Goal: Task Accomplishment & Management: Use online tool/utility

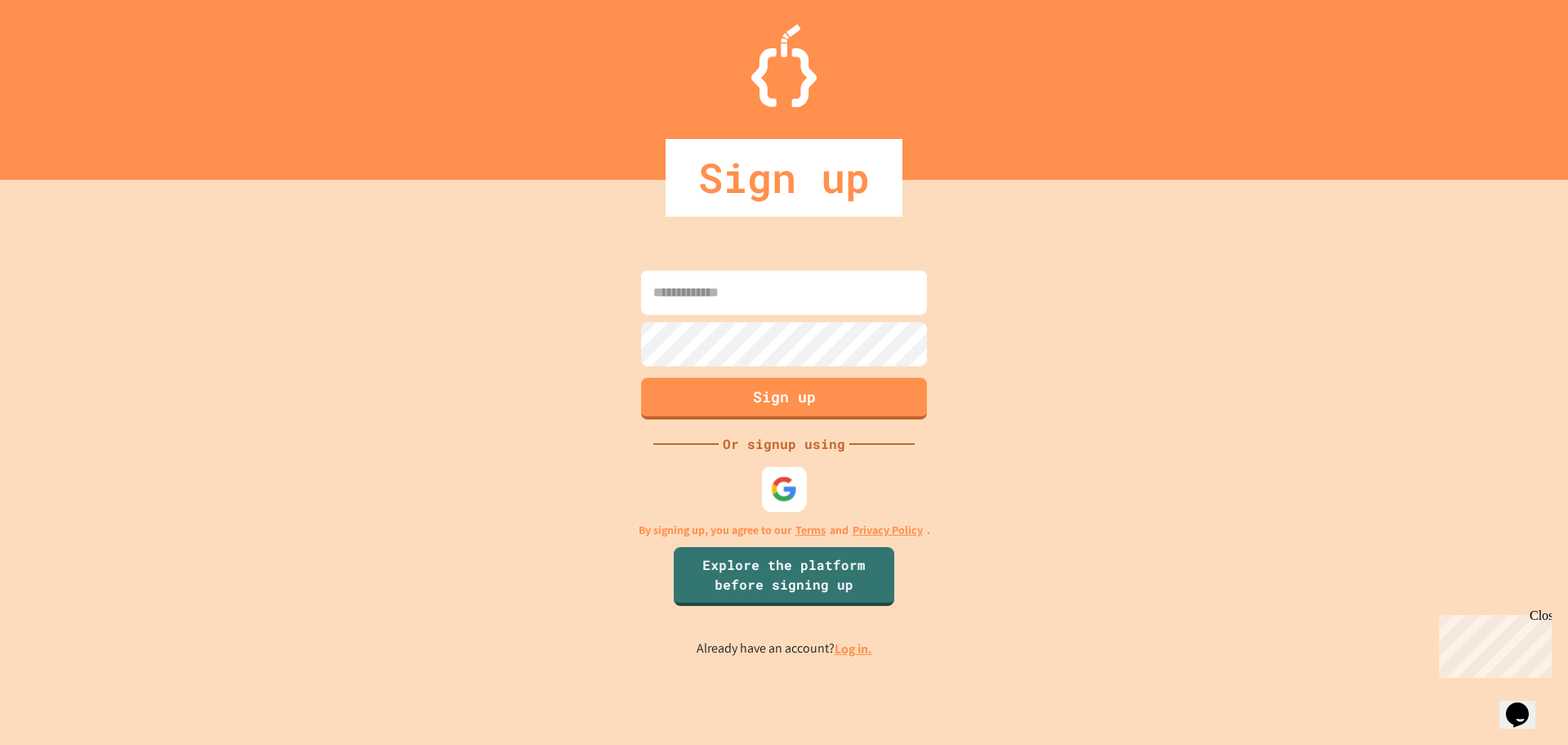
click at [775, 497] on img at bounding box center [784, 488] width 27 height 27
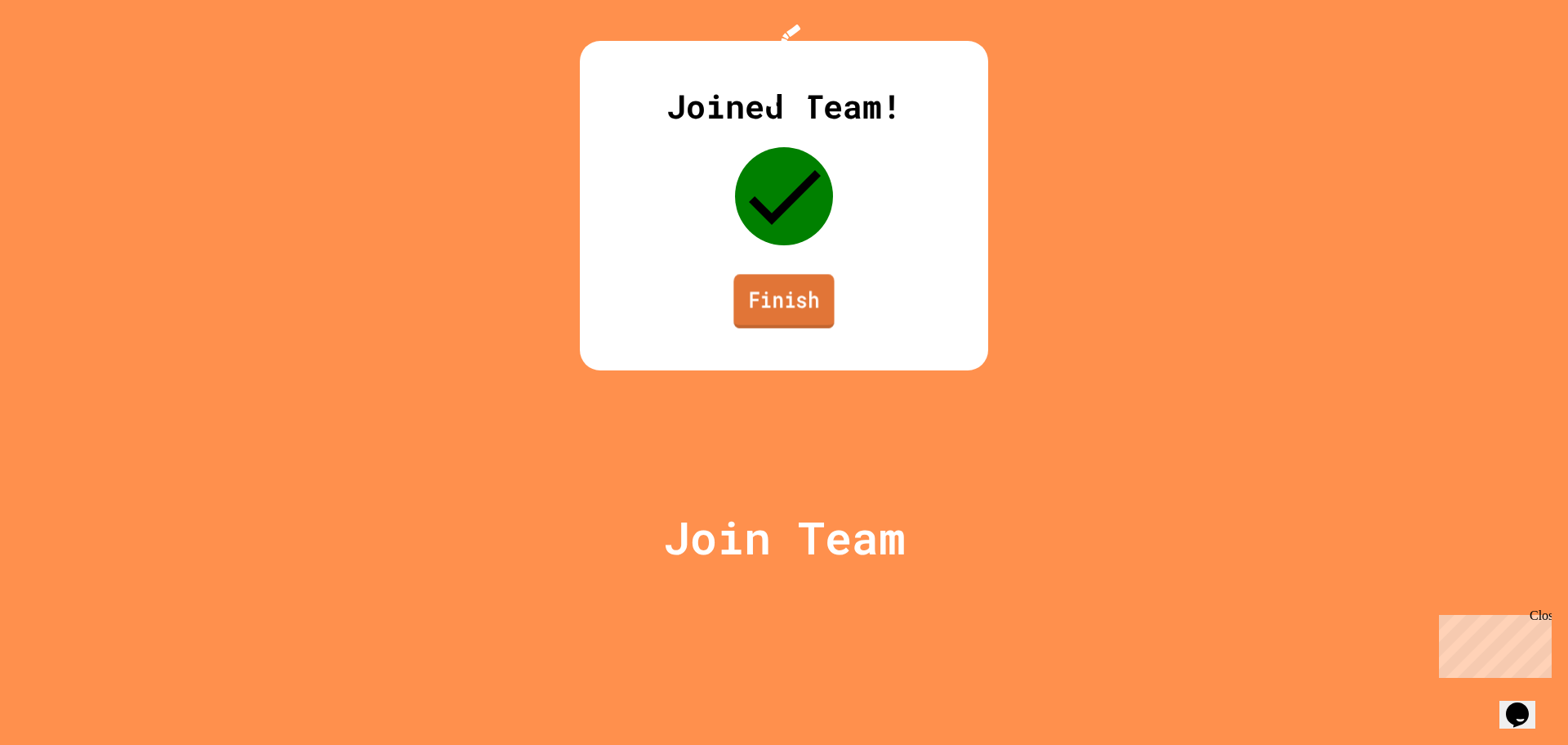
click at [818, 328] on link "Finish" at bounding box center [784, 301] width 100 height 54
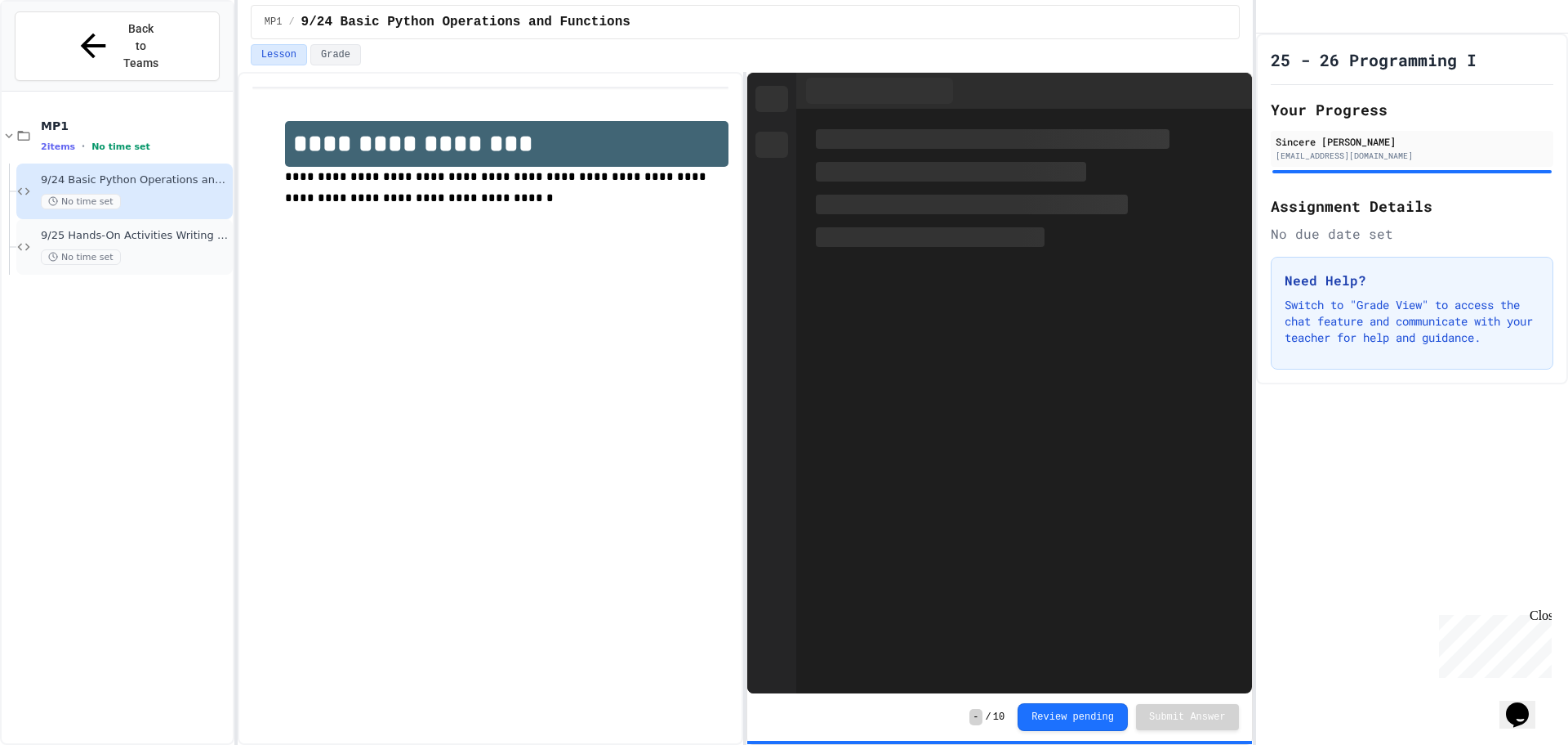
click at [75, 219] on div "9/25 Hands-On Activities Writing Python Expressions No time set" at bounding box center [124, 247] width 216 height 56
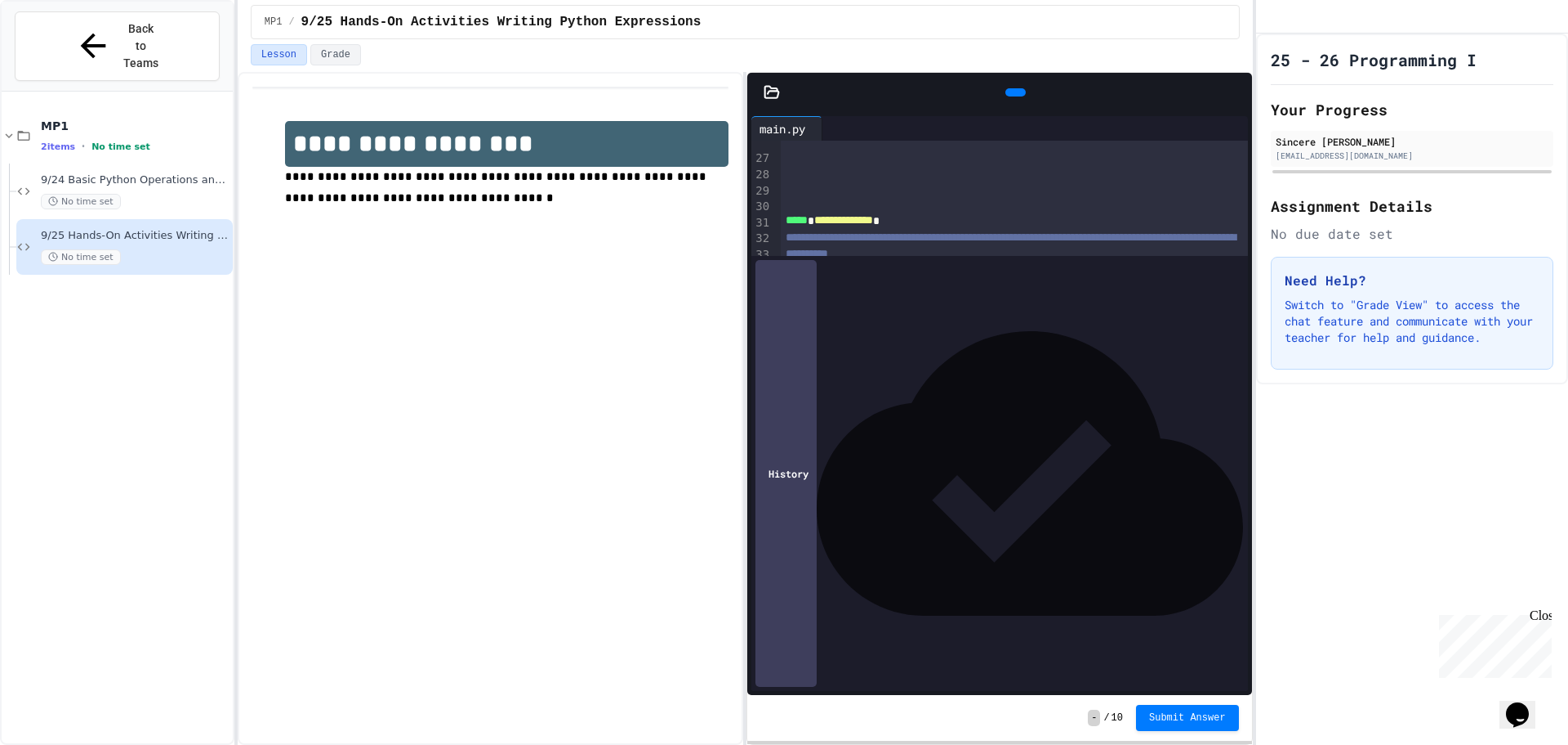
scroll to position [475, 0]
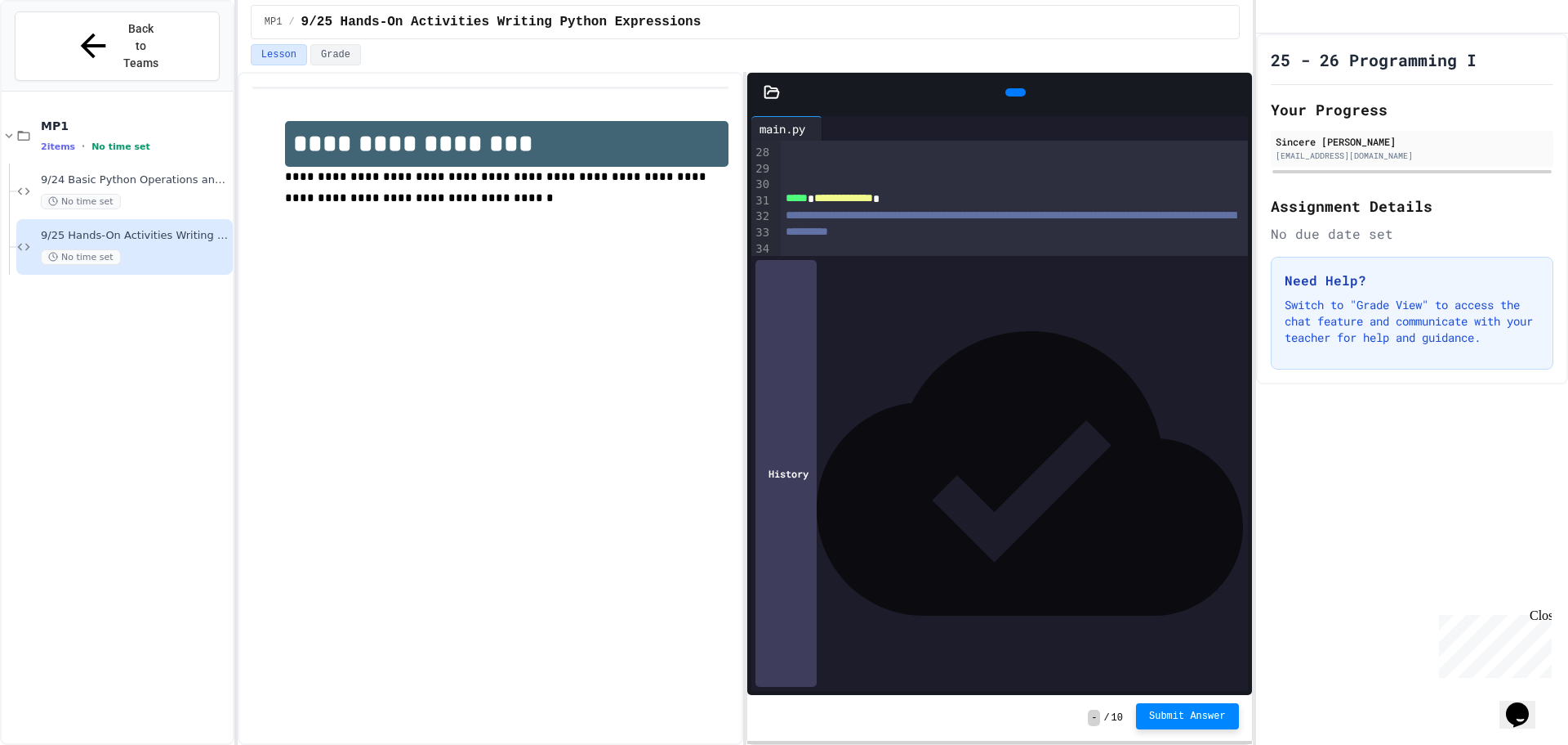
click at [1217, 712] on span "Submit Answer" at bounding box center [1187, 716] width 77 height 13
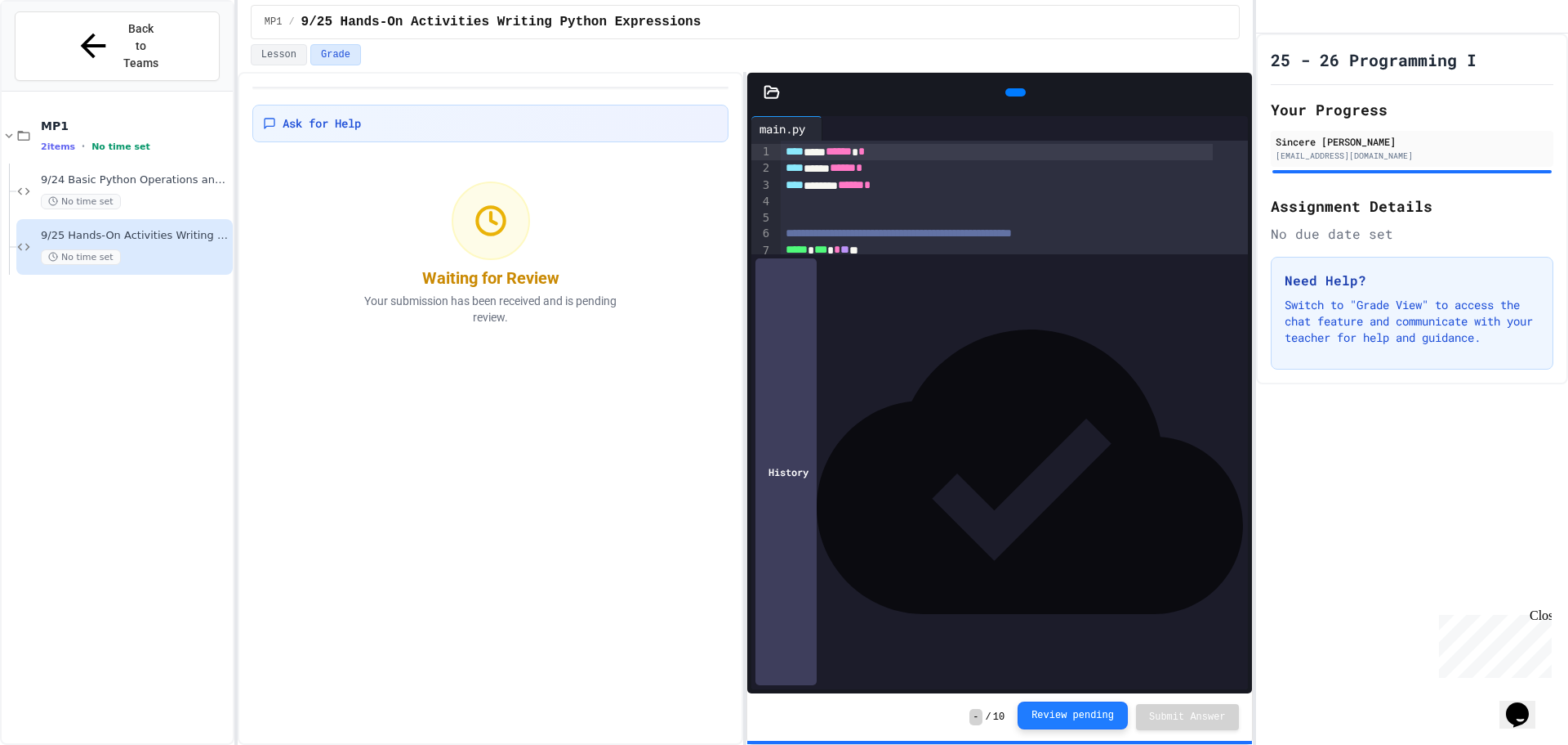
click at [1127, 711] on button "Review pending" at bounding box center [1073, 715] width 110 height 28
click at [1013, 93] on icon at bounding box center [1013, 93] width 0 height 0
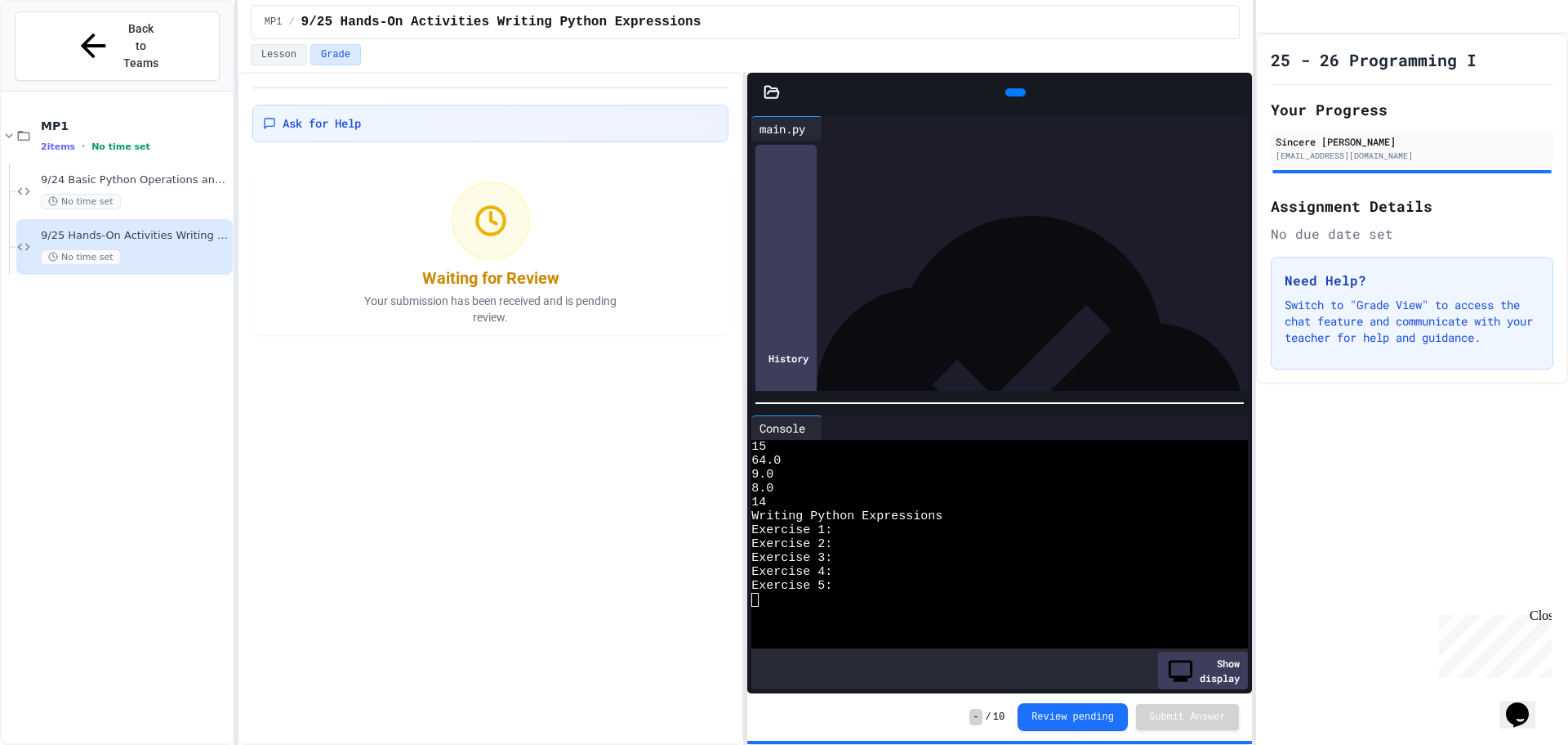
drag, startPoint x: 936, startPoint y: 404, endPoint x: 963, endPoint y: 512, distance: 111.3
click at [963, 517] on div "Console WWWWWWWWWWWWWWWWWWWWWWWWWWWWWWWW 15 64.0 9.0 8.0 14 Writing Python Expr…" at bounding box center [999, 553] width 496 height 275
click at [794, 377] on div "History" at bounding box center [786, 358] width 61 height 427
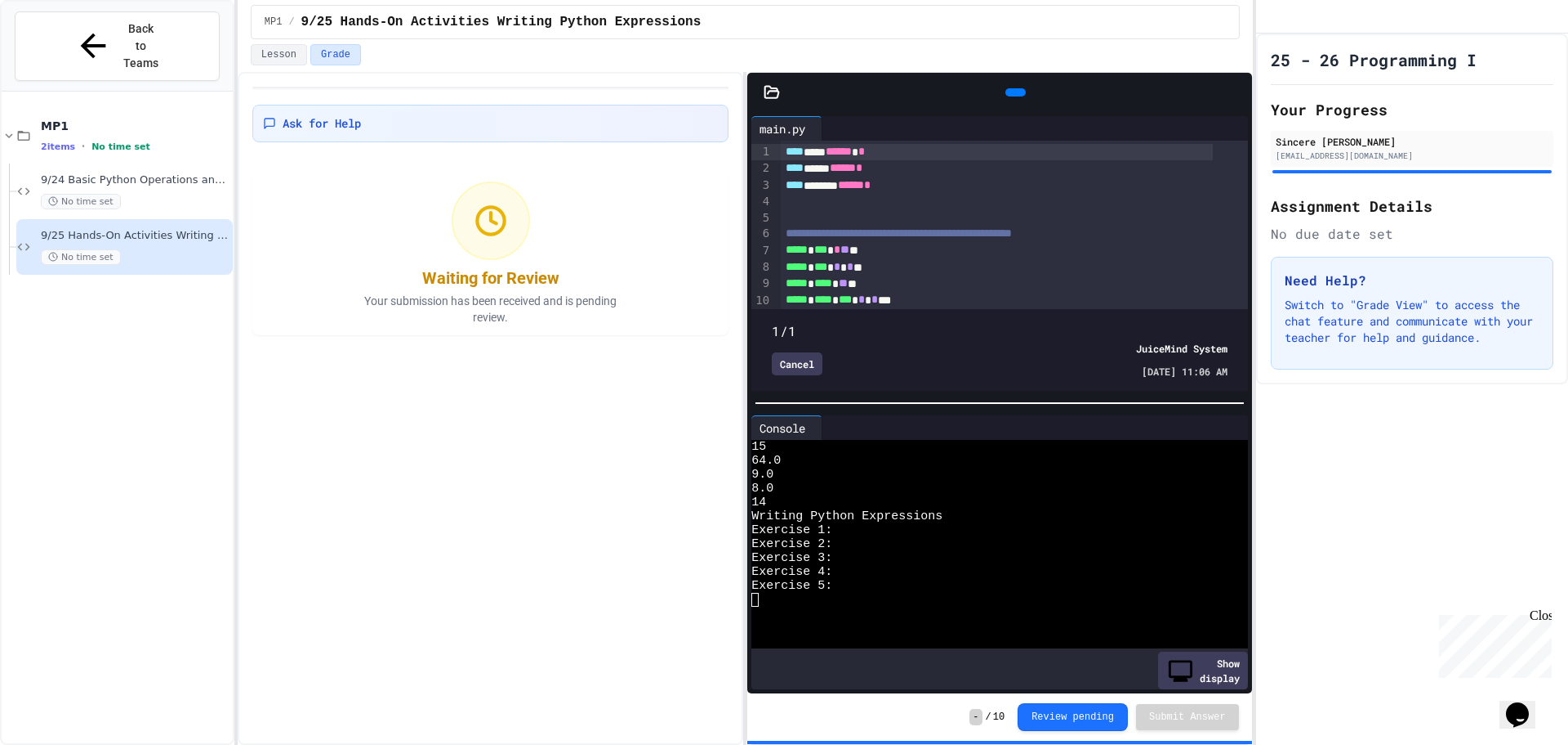
click at [799, 353] on div "Cancel" at bounding box center [797, 364] width 51 height 23
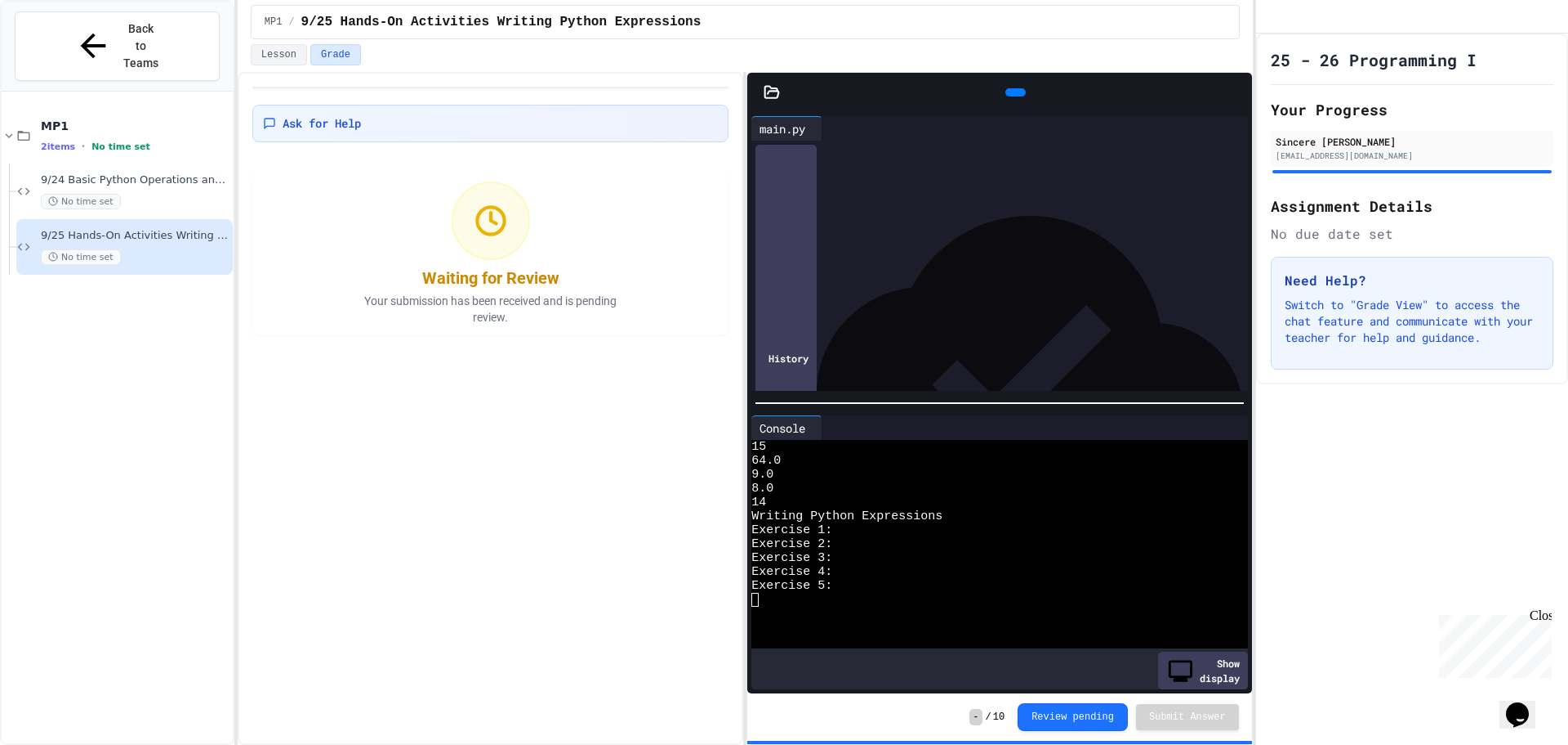
click at [1236, 93] on icon at bounding box center [1236, 93] width 0 height 0
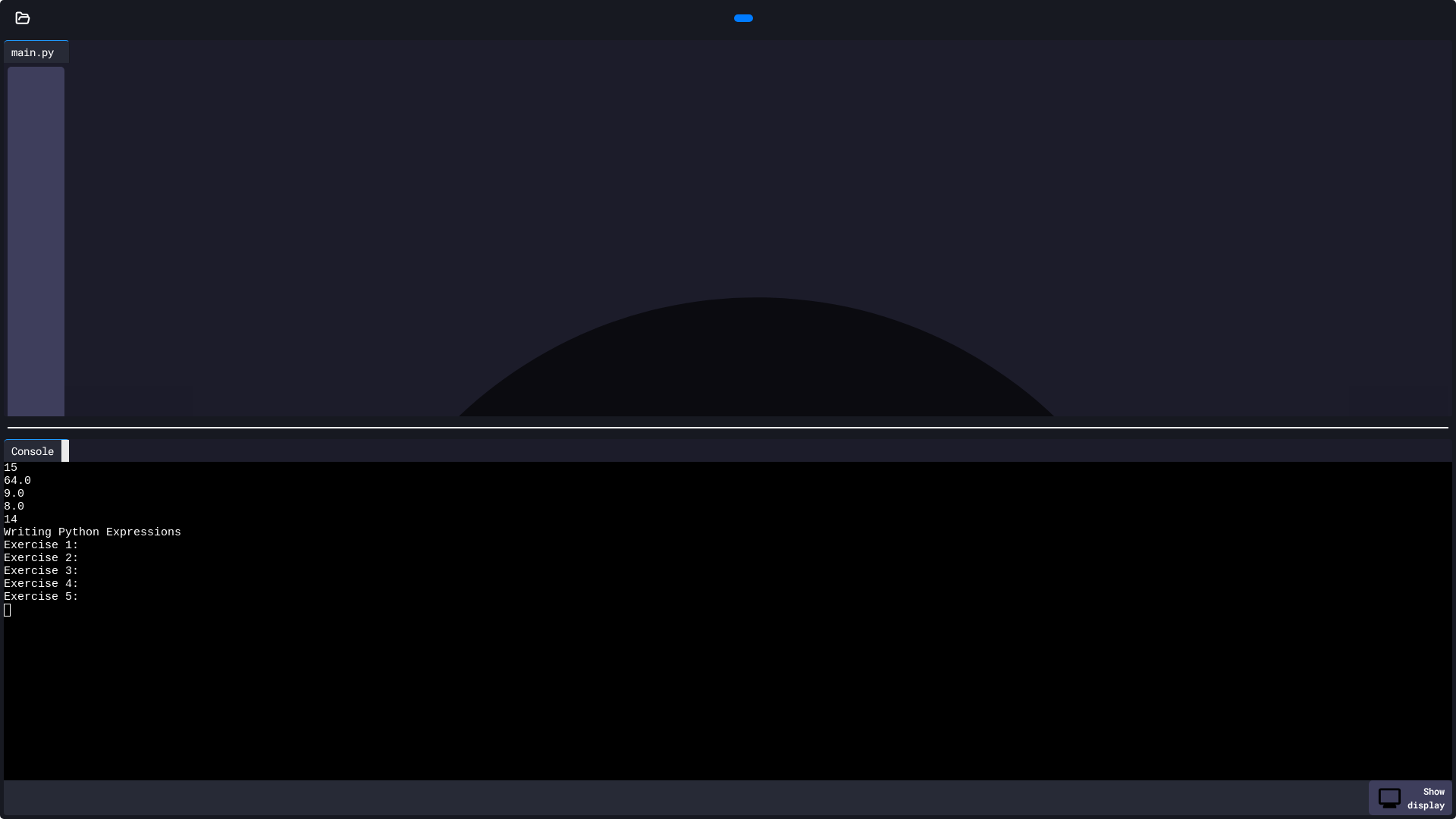
click at [65, 451] on icon at bounding box center [65, 451] width 0 height 0
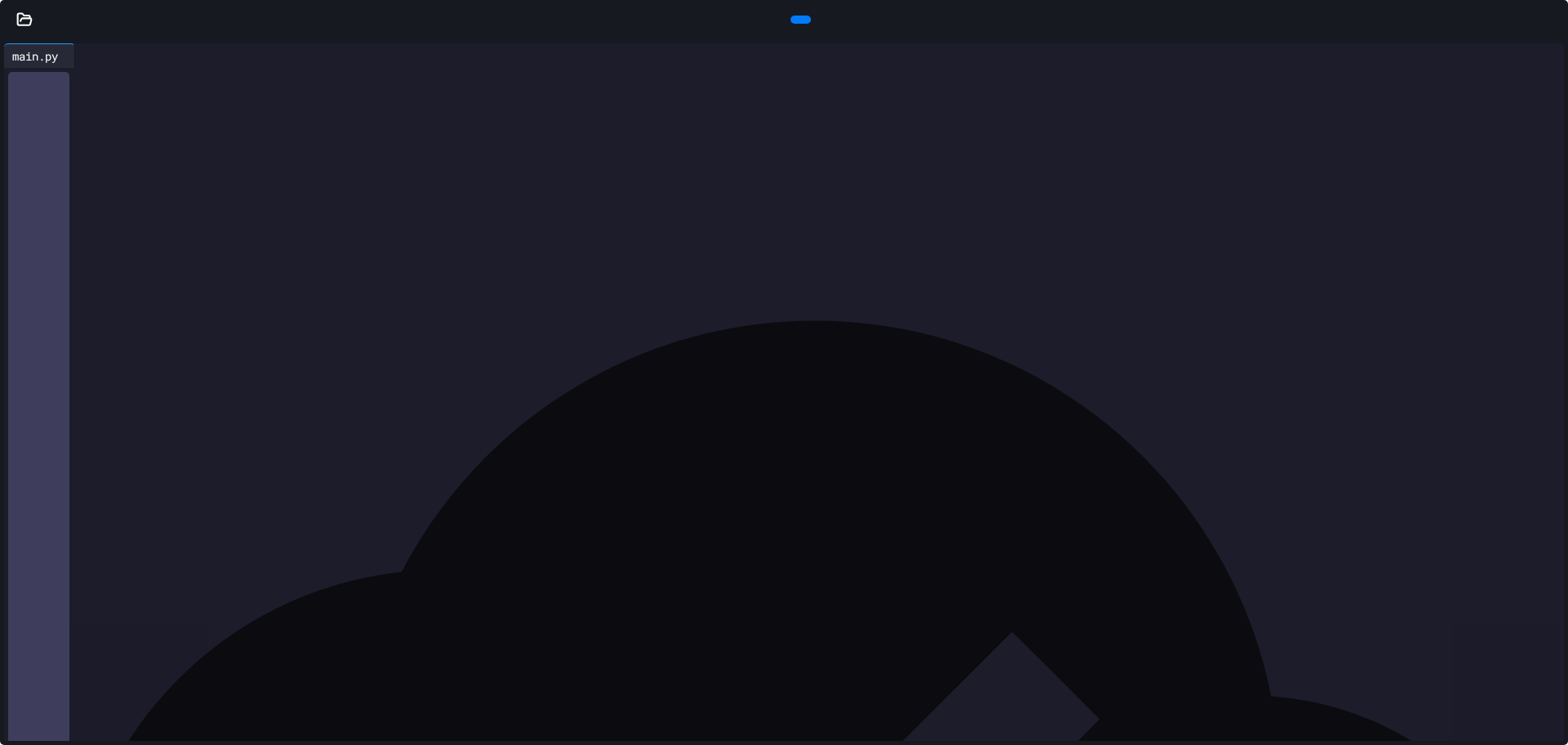
scroll to position [82, 0]
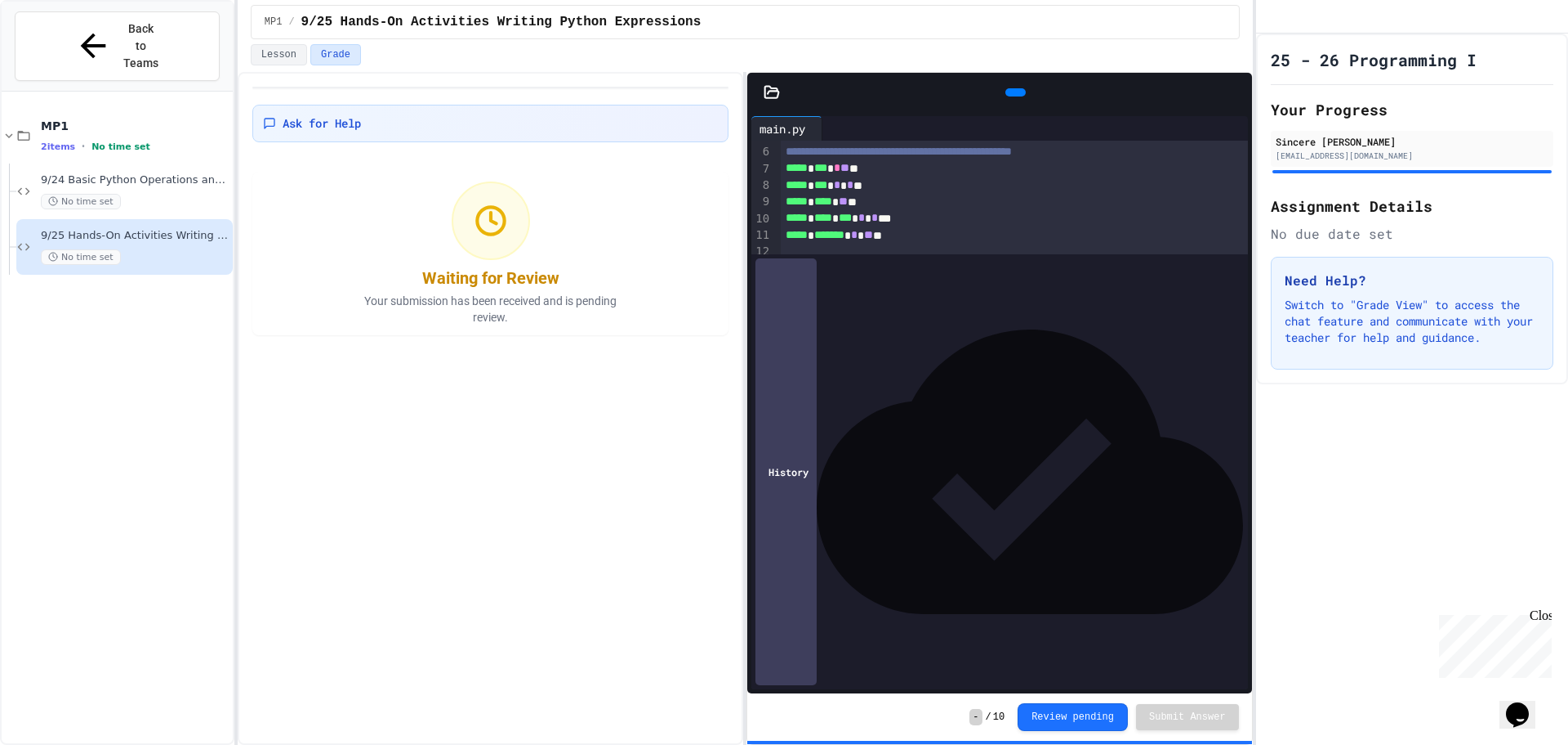
click at [899, 391] on div at bounding box center [1014, 382] width 467 height 17
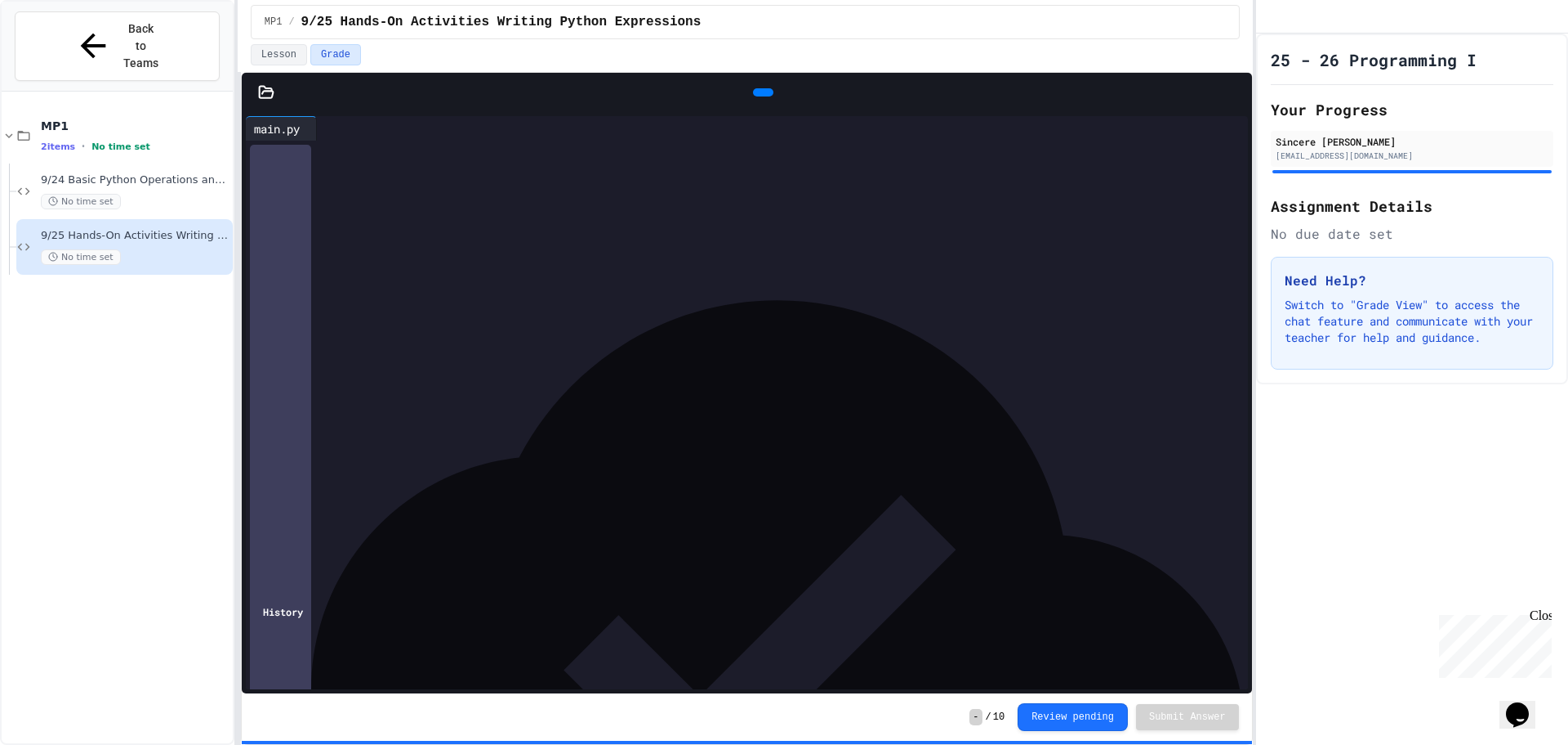
click at [83, 264] on div "**********" at bounding box center [784, 372] width 1568 height 745
click at [288, 386] on div at bounding box center [761, 382] width 974 height 17
click at [314, 402] on div at bounding box center [761, 399] width 974 height 17
click at [768, 96] on icon at bounding box center [772, 102] width 9 height 11
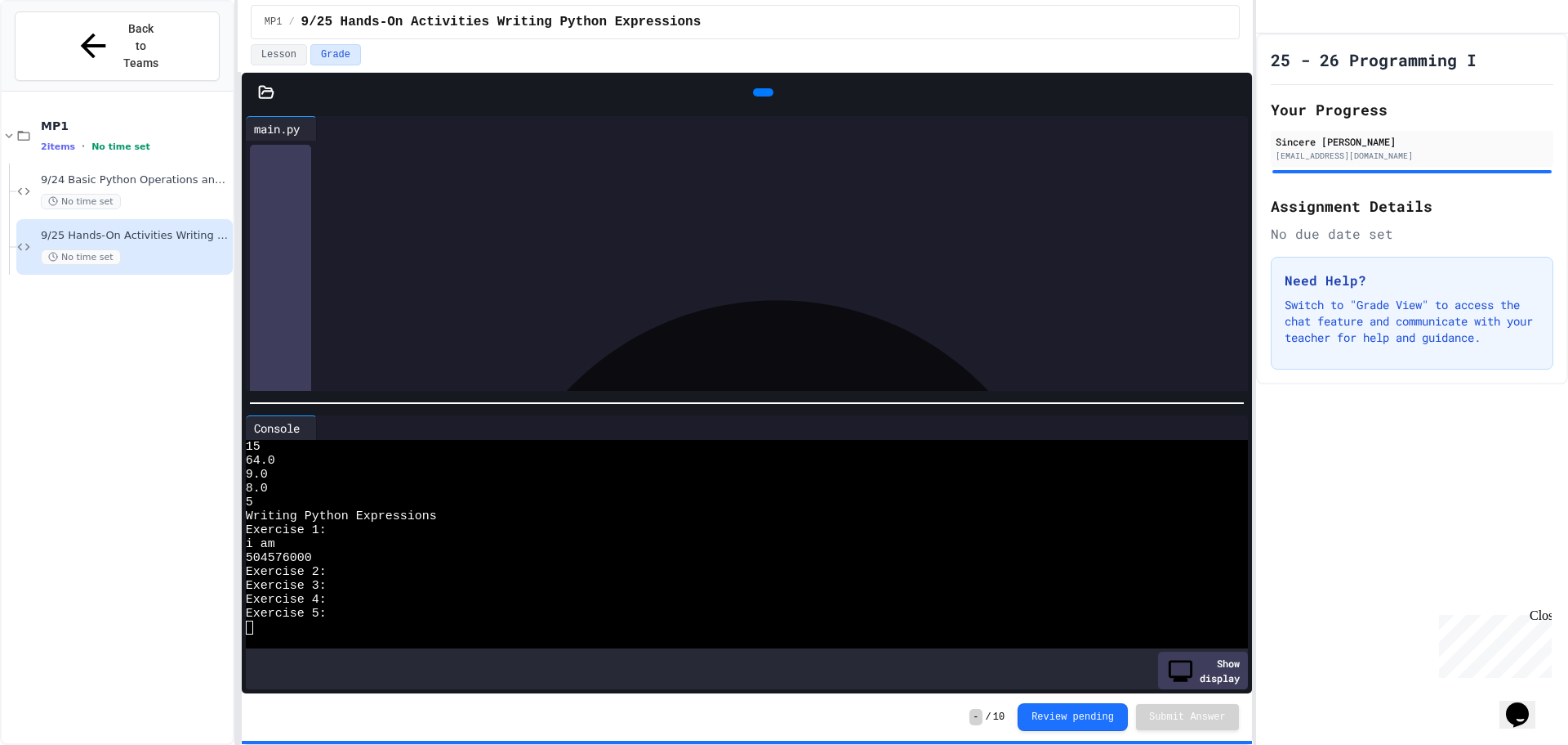
click at [802, 279] on div at bounding box center [761, 284] width 974 height 17
click at [312, 420] on div at bounding box center [312, 428] width 8 height 24
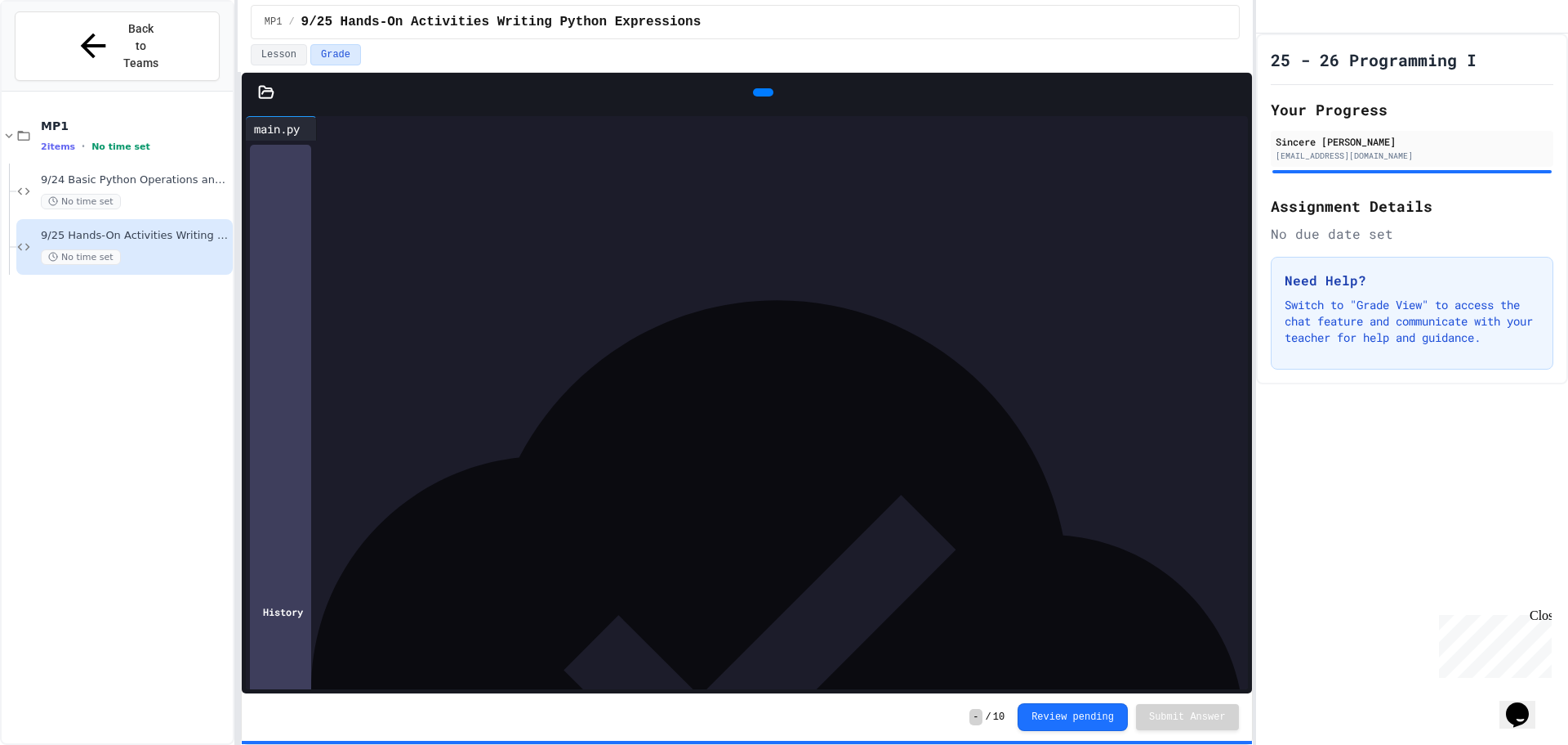
click at [339, 417] on div at bounding box center [761, 417] width 974 height 17
click at [715, 85] on div at bounding box center [763, 92] width 945 height 24
click at [774, 98] on div at bounding box center [763, 92] width 37 height 24
click at [772, 96] on div at bounding box center [763, 92] width 20 height 8
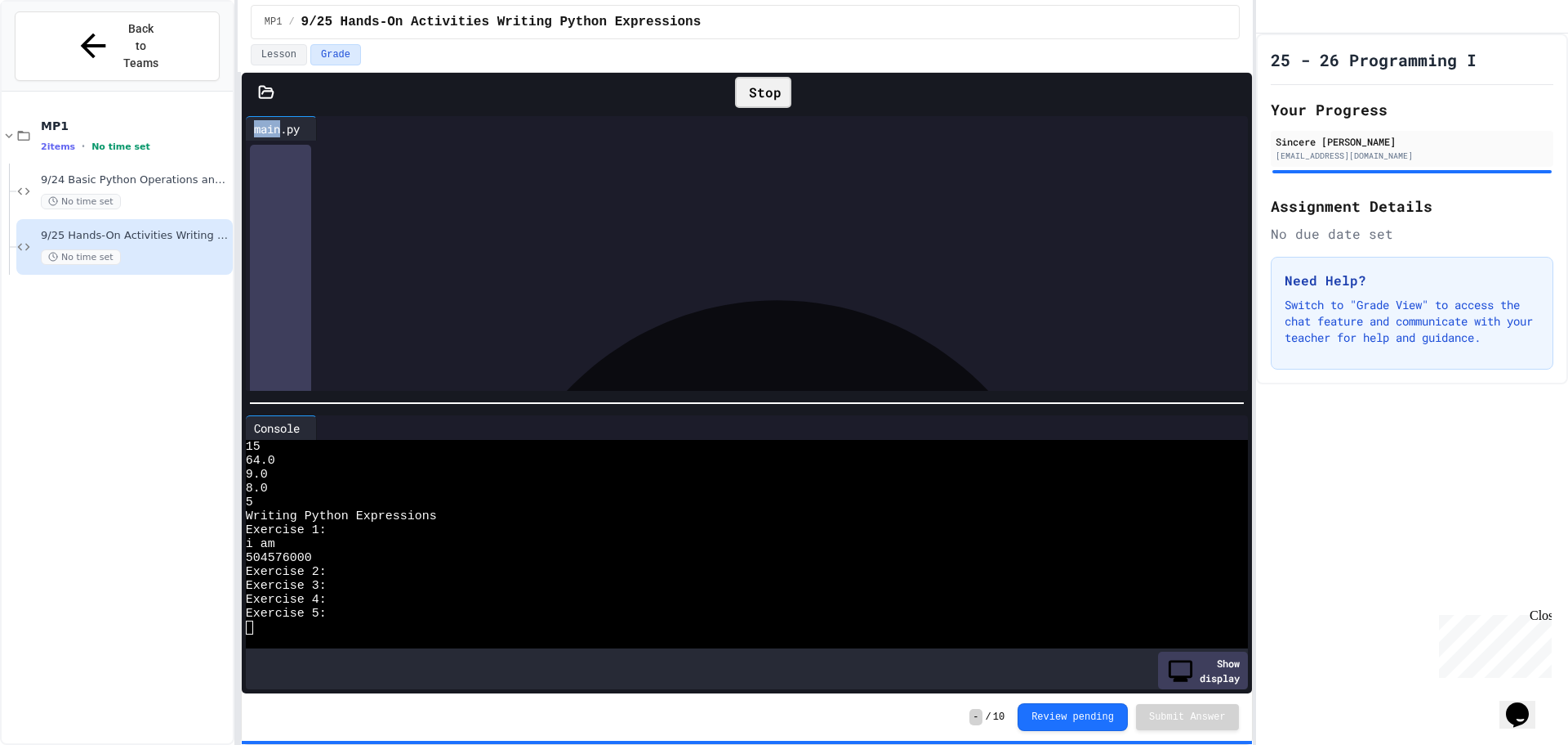
scroll to position [181, 0]
click at [641, 317] on div "*********" at bounding box center [761, 316] width 974 height 17
click at [316, 416] on div at bounding box center [312, 428] width 8 height 24
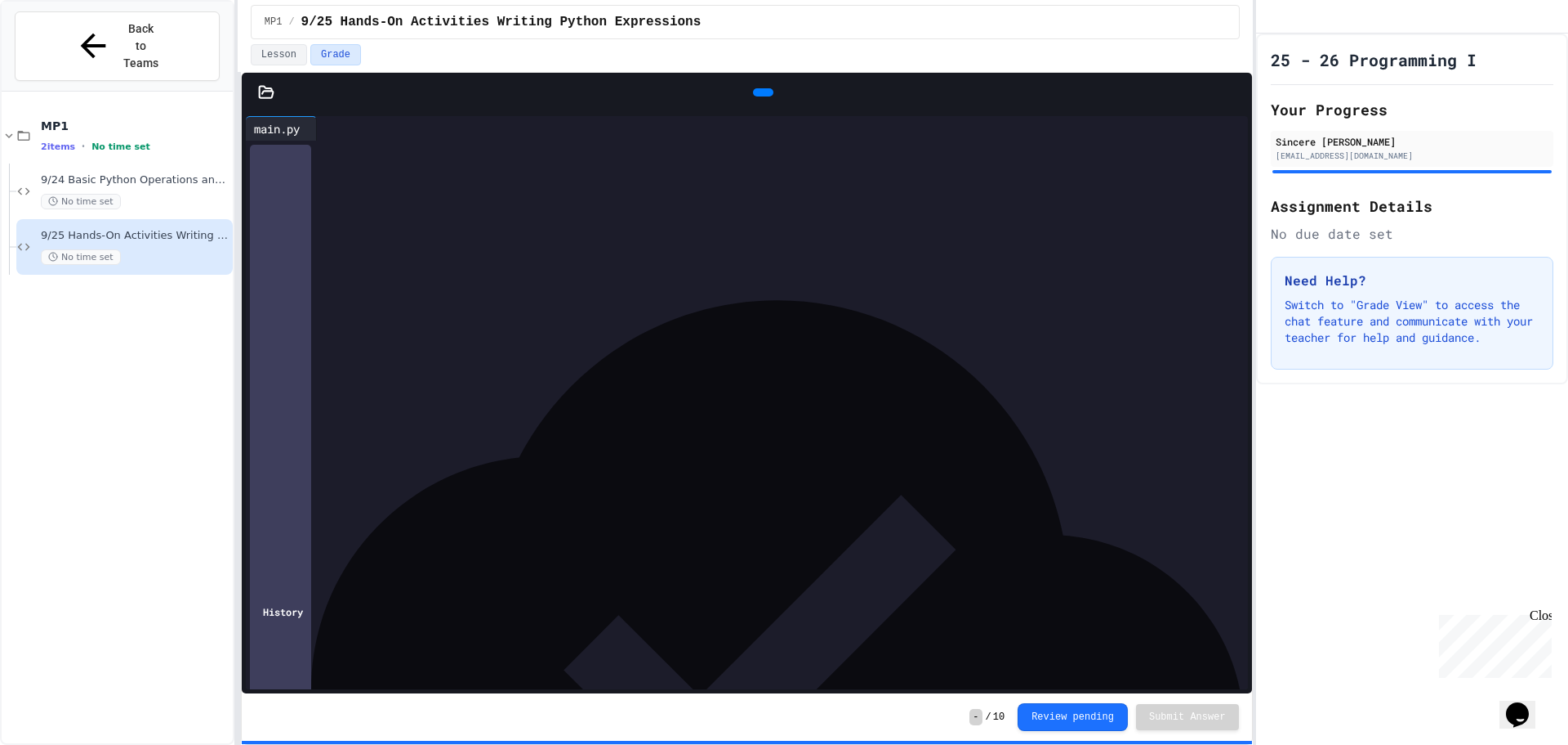
click at [326, 417] on span "**********" at bounding box center [337, 415] width 58 height 11
click at [628, 324] on div "***** * ******* * * * ** **" at bounding box center [744, 317] width 938 height 17
click at [761, 93] on icon at bounding box center [761, 93] width 0 height 0
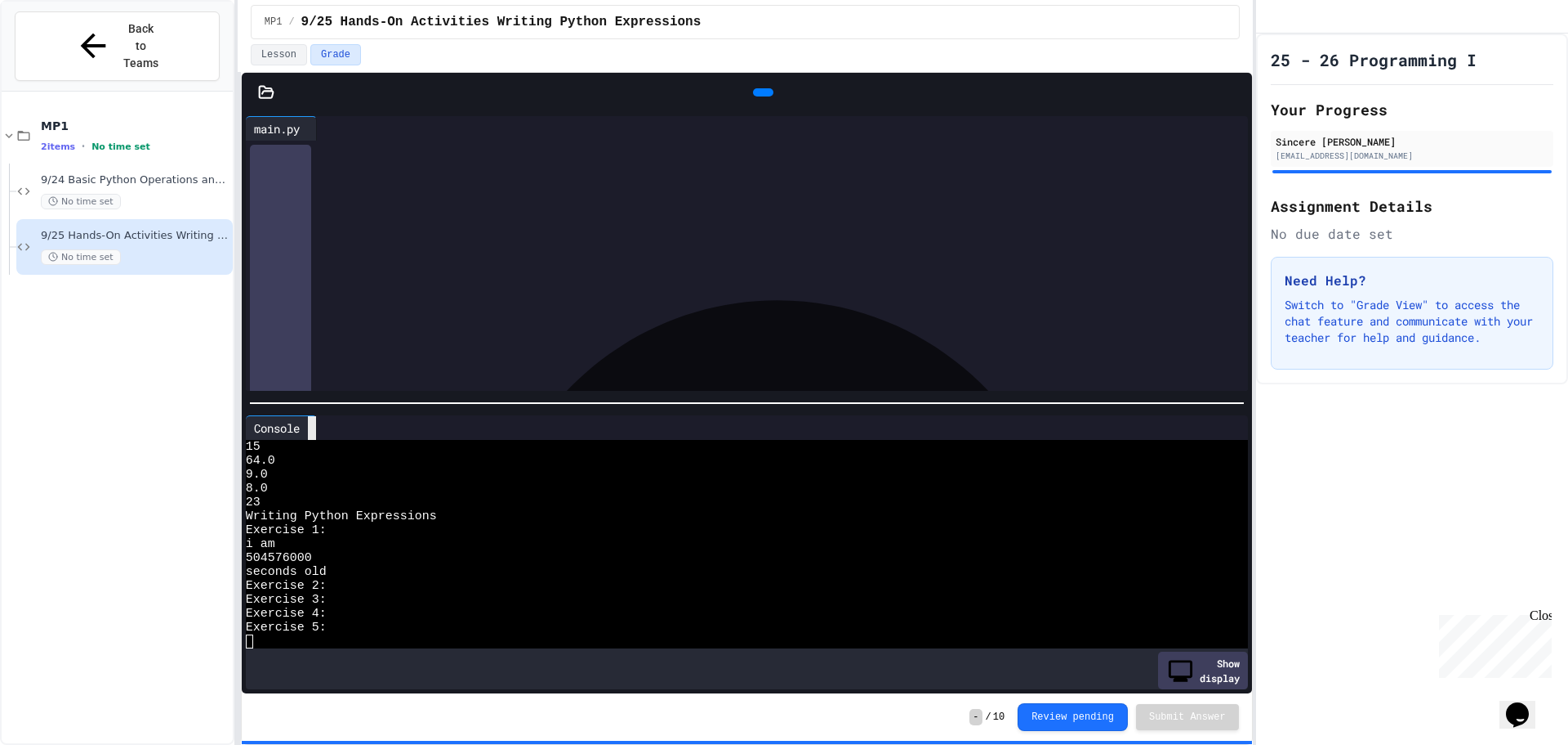
click at [317, 418] on div "Console" at bounding box center [281, 428] width 71 height 24
click at [367, 403] on div at bounding box center [747, 403] width 1011 height 17
click at [314, 430] on div at bounding box center [312, 428] width 8 height 24
